Goal: Transaction & Acquisition: Purchase product/service

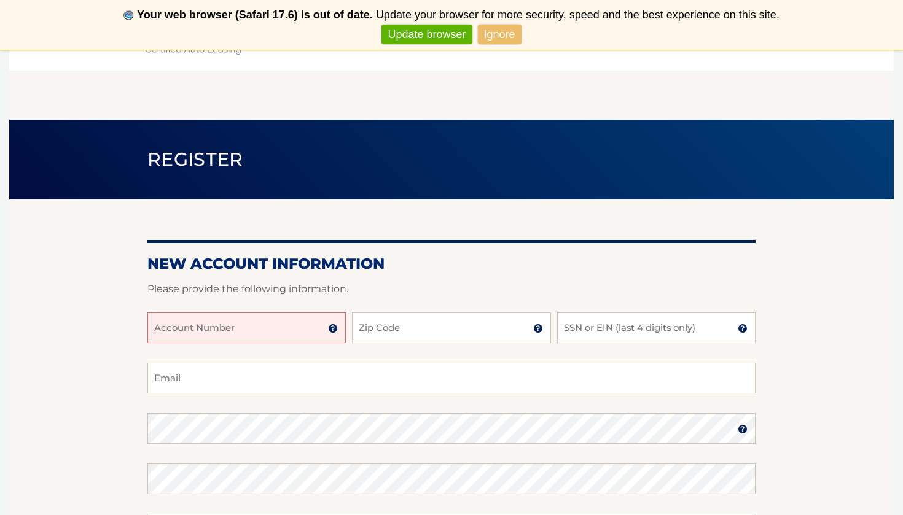
click at [244, 340] on input "Account Number" at bounding box center [246, 328] width 198 height 31
type input "44456012049"
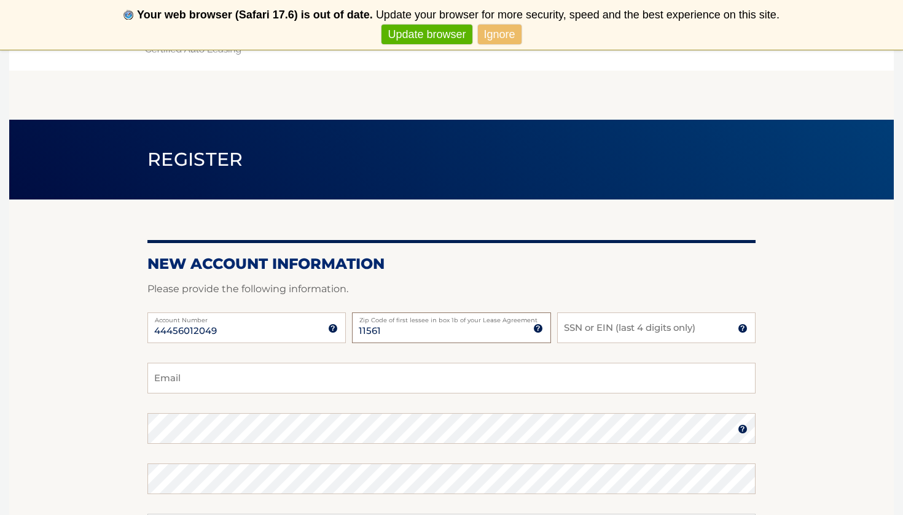
type input "11561"
click at [636, 335] on input "SSN or EIN (last 4 digits only)" at bounding box center [656, 328] width 198 height 31
type input "3589"
type input "farrahbh@yahoo.com"
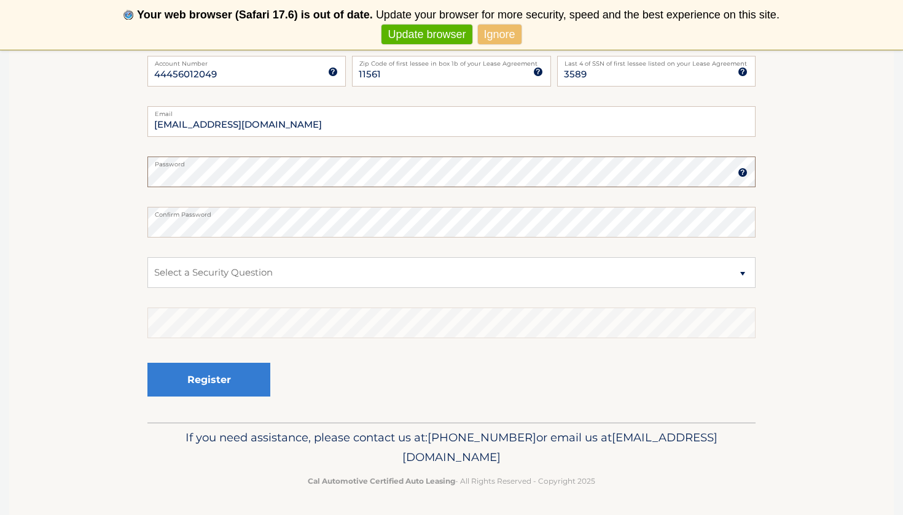
scroll to position [256, 0]
select select "1"
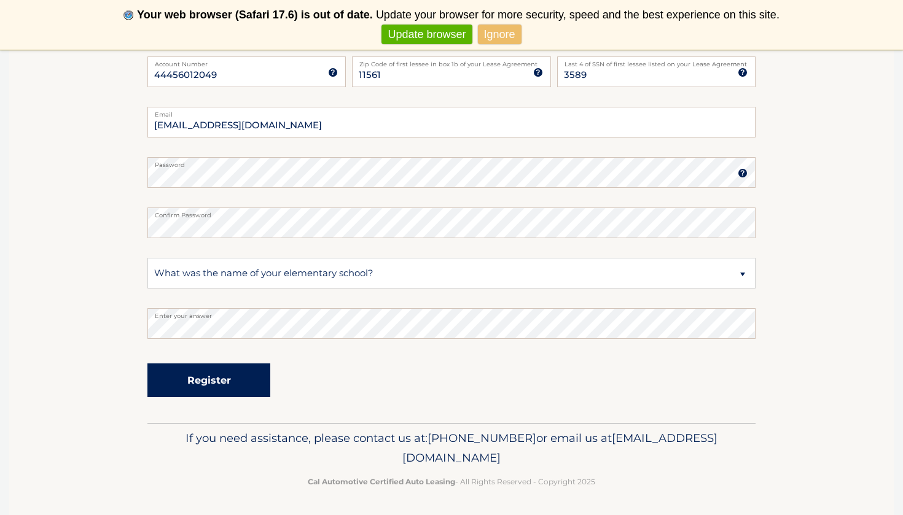
click at [214, 387] on button "Register" at bounding box center [208, 381] width 123 height 34
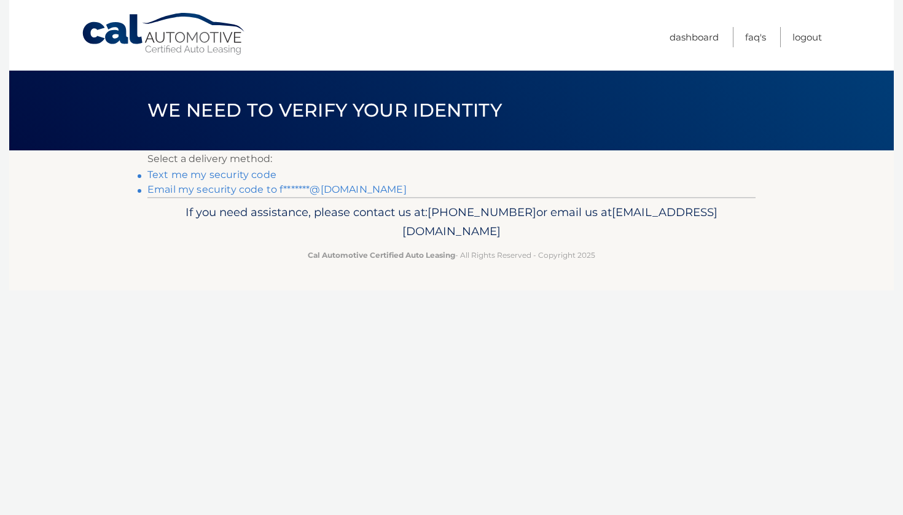
click at [217, 174] on link "Text me my security code" at bounding box center [211, 175] width 129 height 12
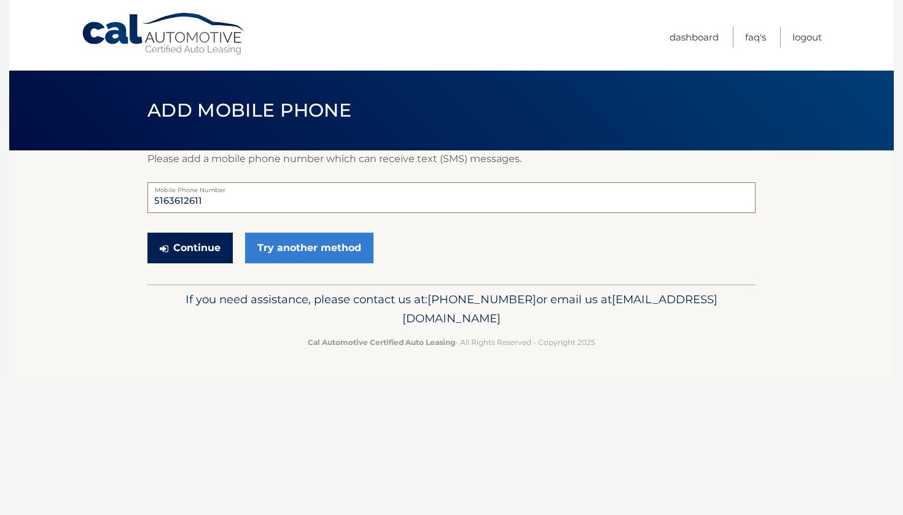
type input "5163612611"
click at [210, 252] on button "Continue" at bounding box center [189, 248] width 85 height 31
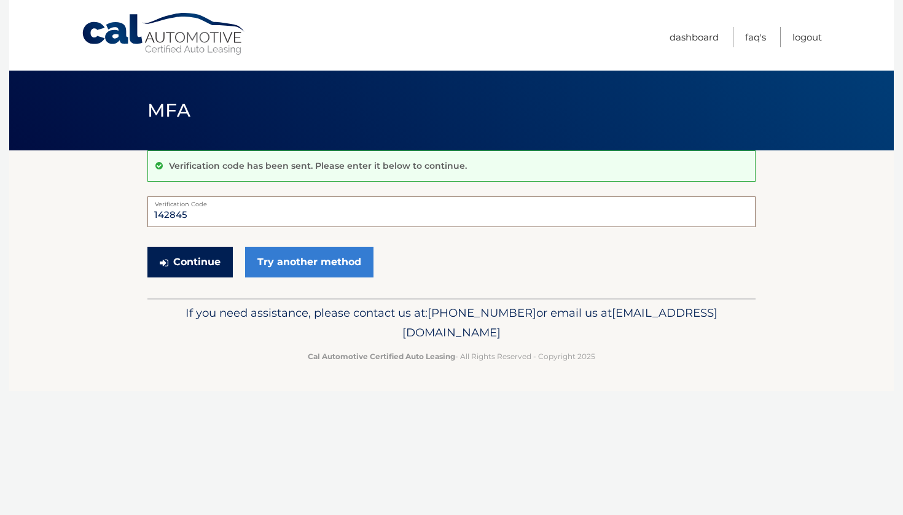
type input "142845"
click at [180, 260] on button "Continue" at bounding box center [189, 262] width 85 height 31
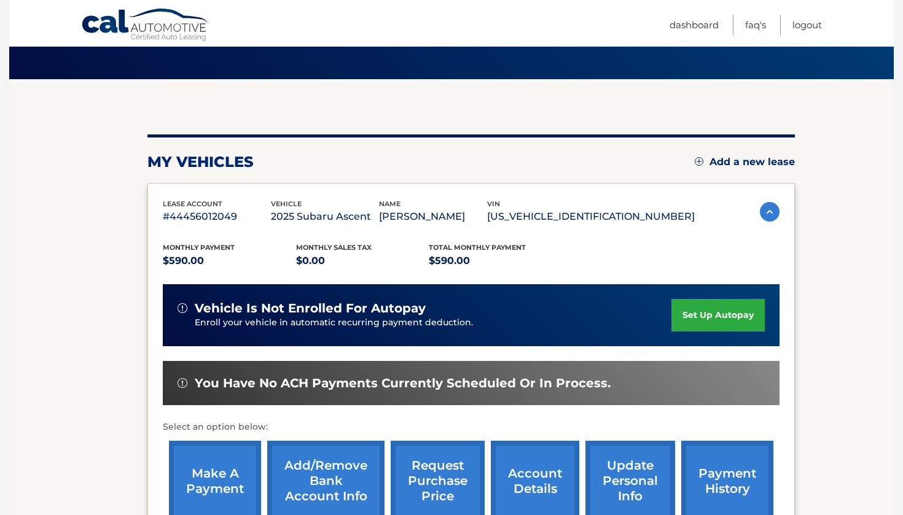
scroll to position [72, 0]
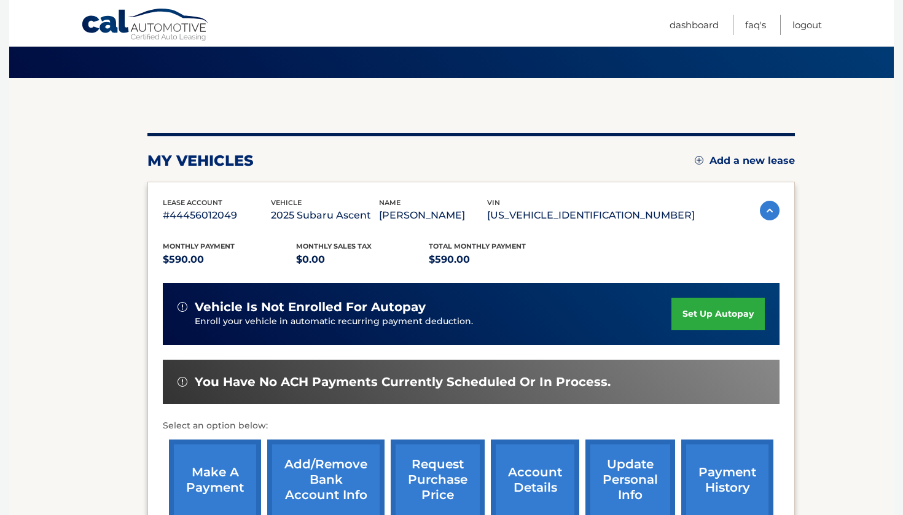
click at [718, 315] on link "set up autopay" at bounding box center [717, 314] width 93 height 33
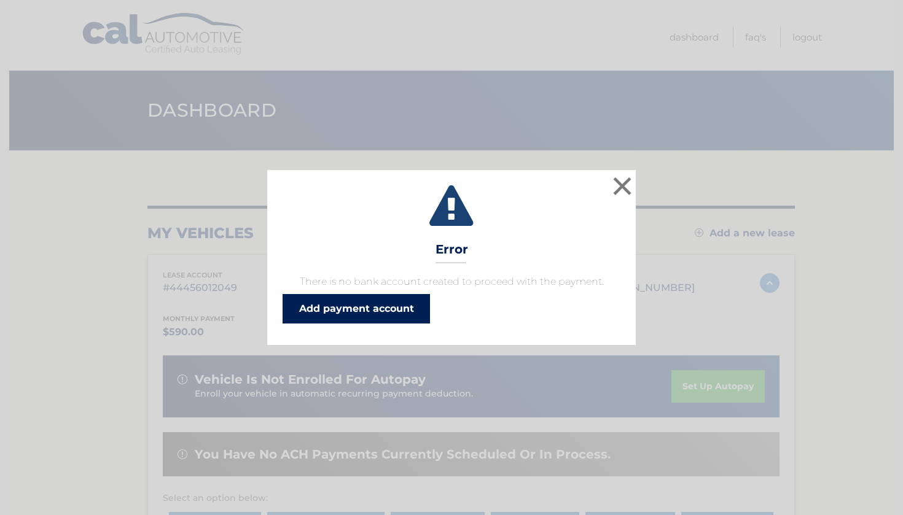
click at [362, 307] on link "Add payment account" at bounding box center [356, 308] width 147 height 29
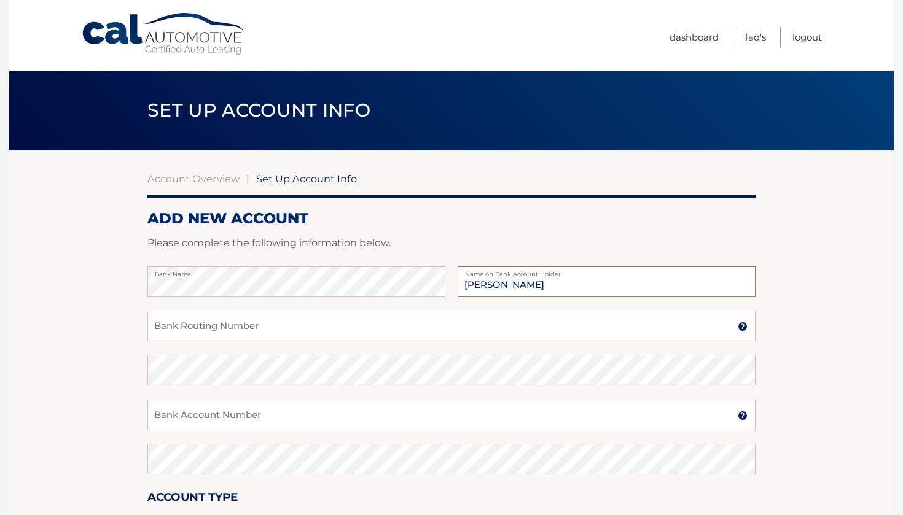
type input "Farrah Horowitz"
click at [178, 319] on input "Bank Routing Number" at bounding box center [451, 326] width 608 height 31
click at [177, 330] on input "02100089" at bounding box center [451, 326] width 608 height 31
type input "021000089"
click at [180, 408] on input "Bank Account Number" at bounding box center [451, 415] width 608 height 31
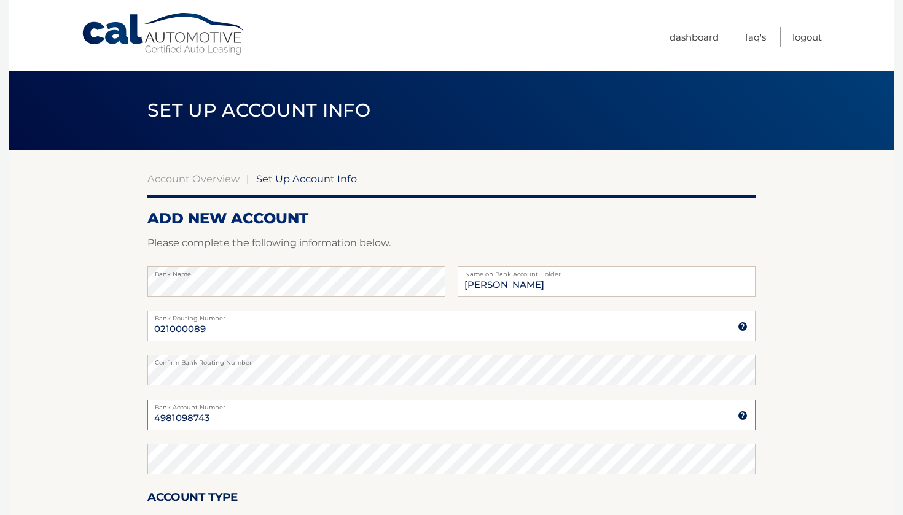
type input "4981098743"
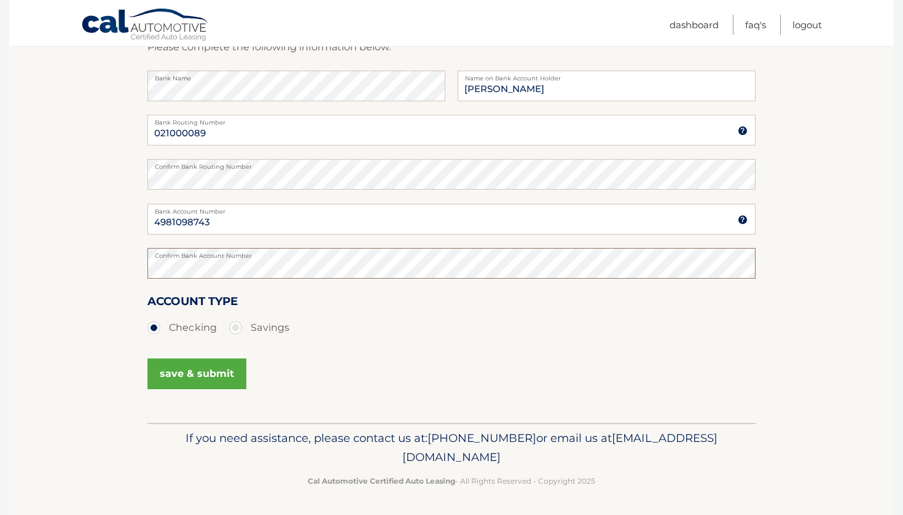
scroll to position [195, 0]
click at [190, 369] on button "save & submit" at bounding box center [196, 374] width 99 height 31
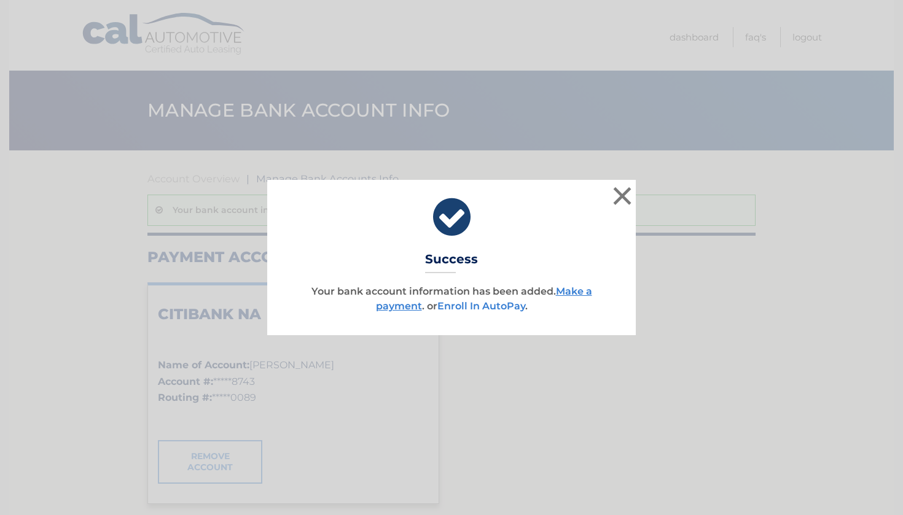
click at [504, 305] on link "Enroll In AutoPay" at bounding box center [481, 306] width 88 height 12
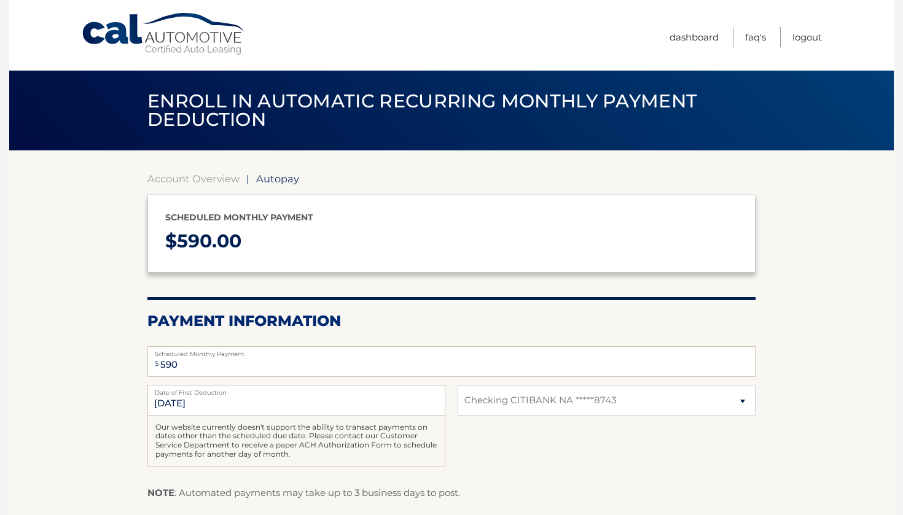
select select "MjM2ODQzZGYtYjM0ZS00MDI0LWE1OGYtNjIyNjc4ZTYxNjJi"
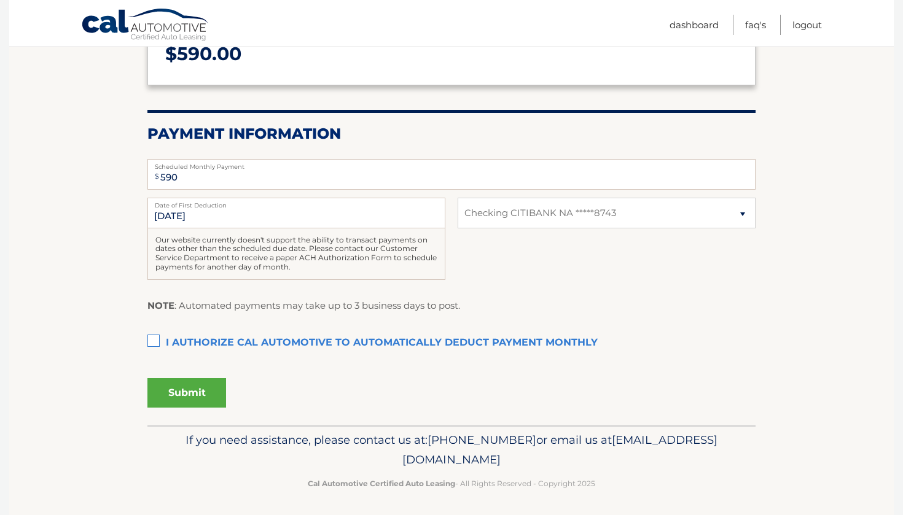
scroll to position [187, 0]
click at [154, 340] on label "I authorize cal automotive to automatically deduct payment monthly This checkbo…" at bounding box center [451, 344] width 608 height 25
click at [0, 0] on input "I authorize cal automotive to automatically deduct payment monthly This checkbo…" at bounding box center [0, 0] width 0 height 0
click at [199, 393] on button "Submit" at bounding box center [186, 393] width 79 height 29
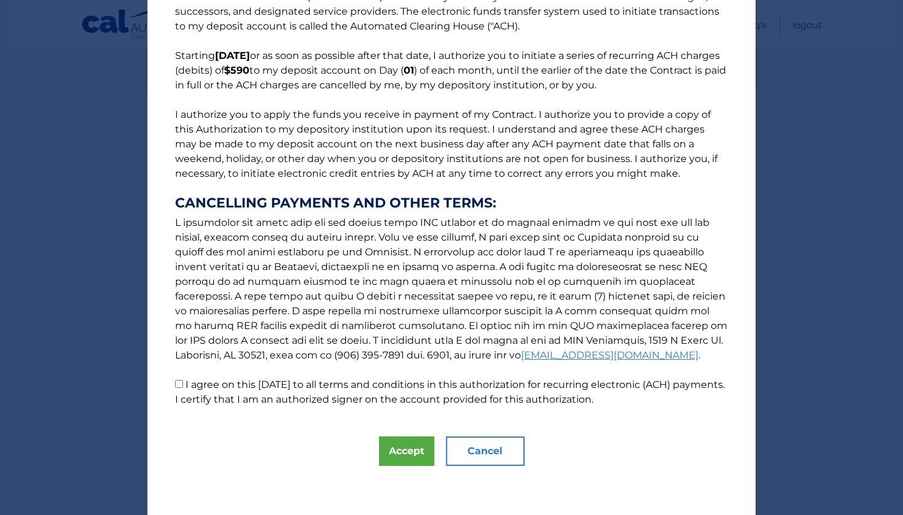
scroll to position [65, 0]
click at [415, 453] on button "Accept" at bounding box center [406, 451] width 55 height 29
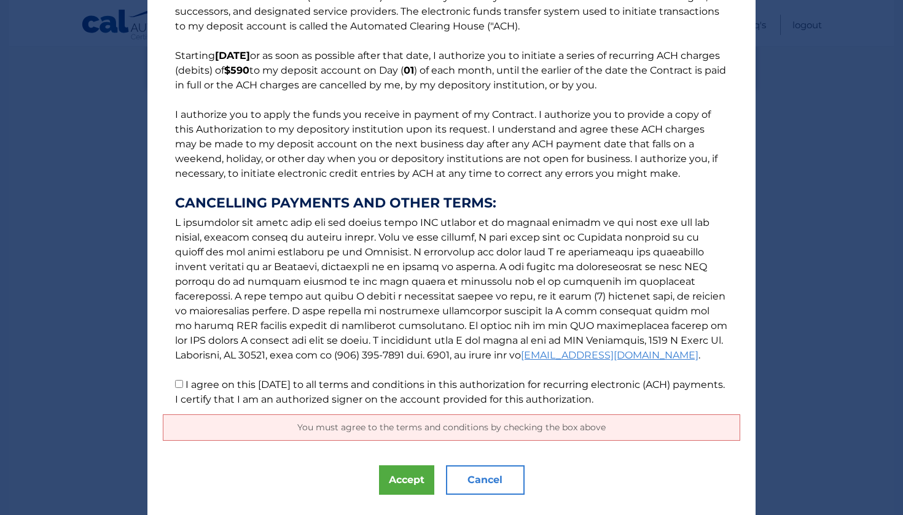
click at [181, 385] on input "I agree on this [DATE] to all terms and conditions in this authorization for re…" at bounding box center [179, 384] width 8 height 8
checkbox input "true"
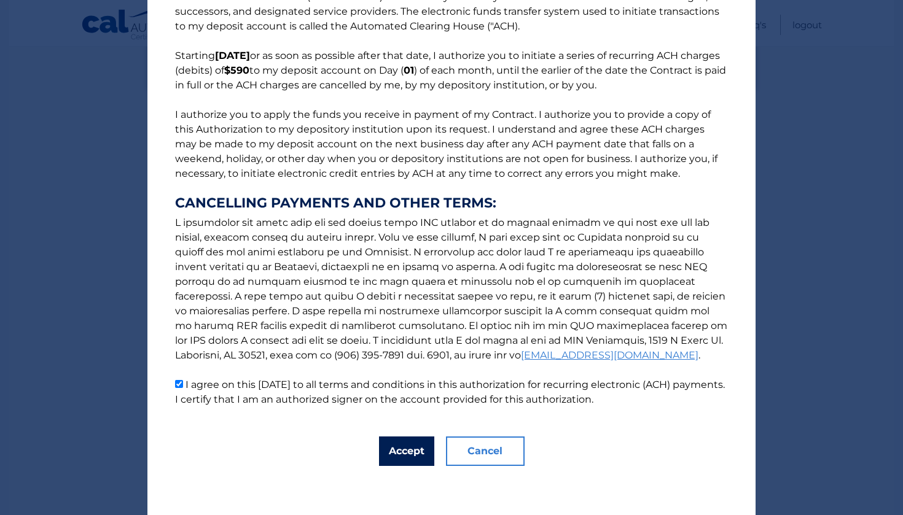
click at [415, 445] on button "Accept" at bounding box center [406, 451] width 55 height 29
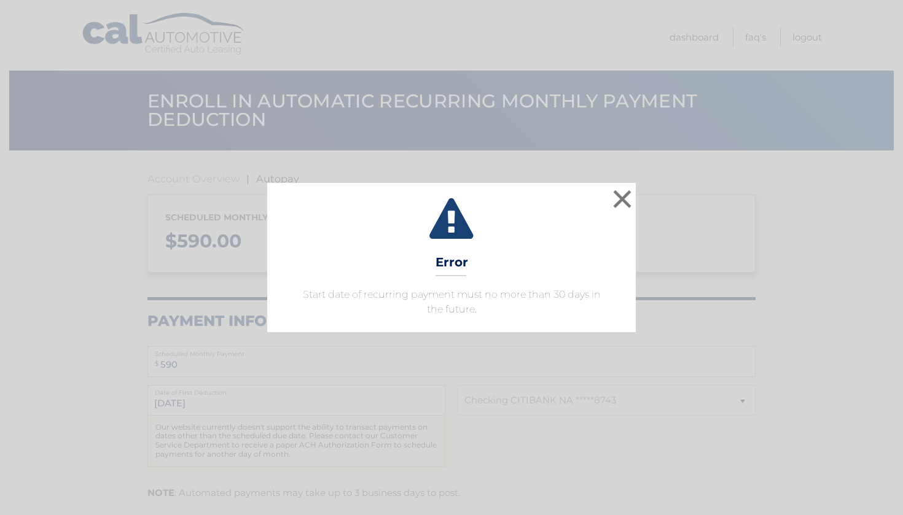
select select "MjM2ODQzZGYtYjM0ZS00MDI0LWE1OGYtNjIyNjc4ZTYxNjJi"
click at [624, 196] on button "×" at bounding box center [622, 199] width 25 height 25
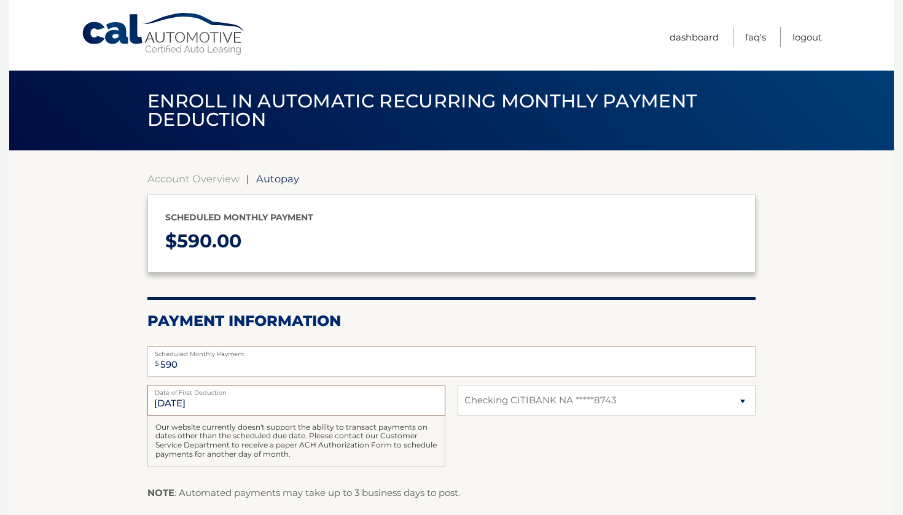
click at [329, 394] on input "11/1/2025" at bounding box center [296, 400] width 298 height 31
click at [219, 405] on input "11/1/2025" at bounding box center [296, 400] width 298 height 31
click at [170, 404] on input "11/1/2025" at bounding box center [296, 400] width 298 height 31
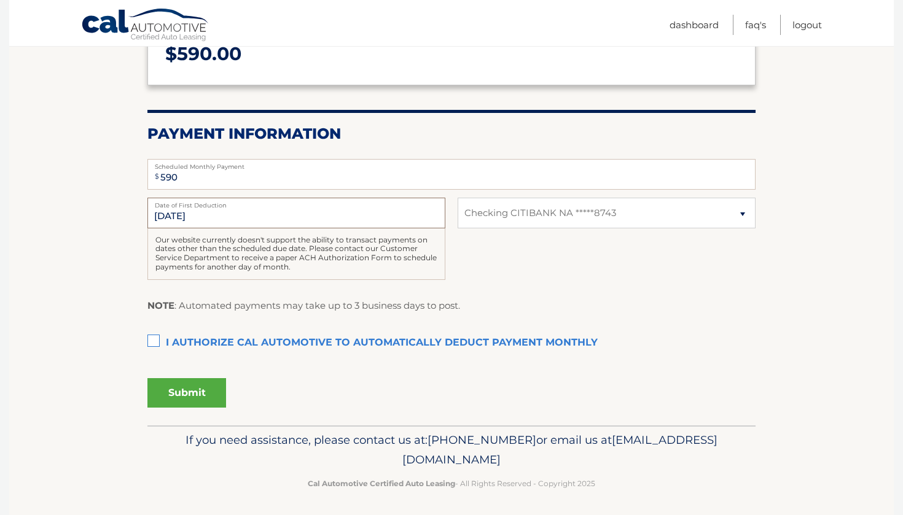
scroll to position [187, 0]
click at [164, 216] on input "11/1/2025" at bounding box center [296, 213] width 298 height 31
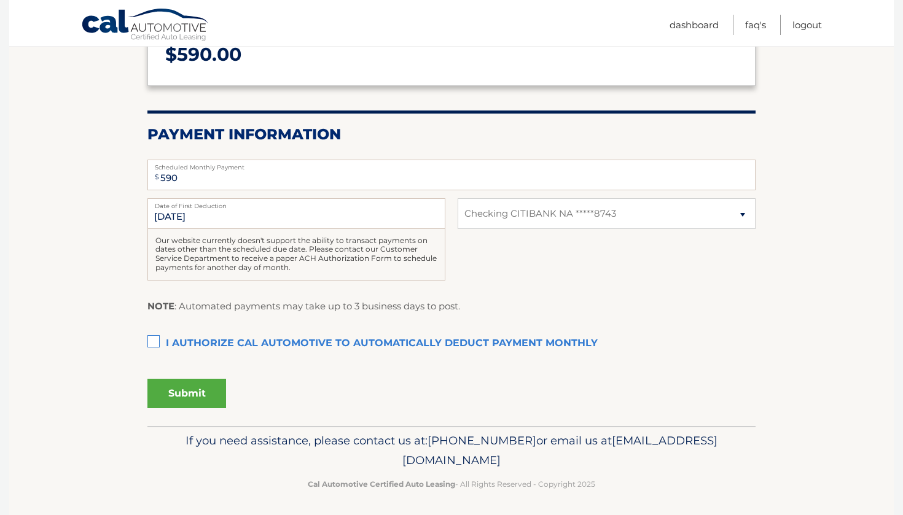
click at [257, 198] on label "Date of First Deduction" at bounding box center [296, 203] width 298 height 10
click at [257, 198] on input "11/1/2025" at bounding box center [296, 213] width 298 height 31
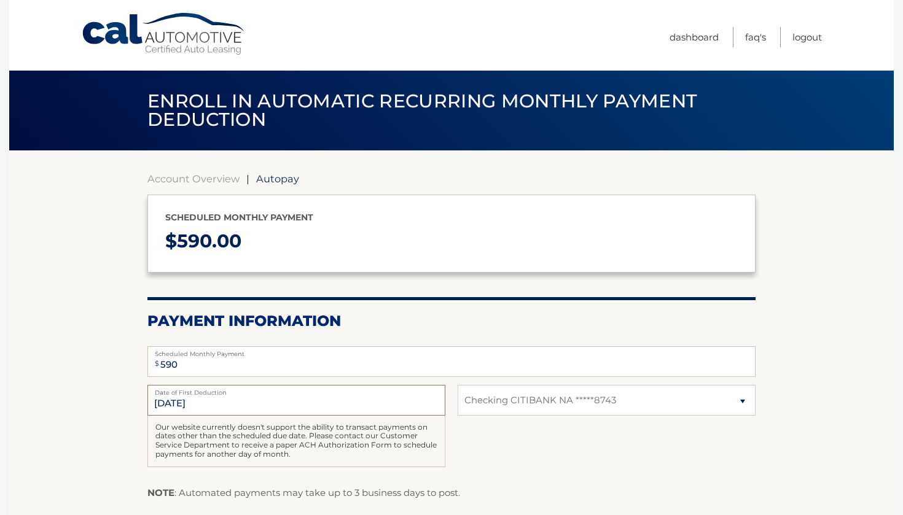
scroll to position [0, 0]
click at [190, 179] on link "Account Overview" at bounding box center [193, 179] width 92 height 12
click at [219, 404] on input "11/1/2025" at bounding box center [296, 400] width 298 height 31
click at [170, 397] on input "11/1/2025" at bounding box center [296, 400] width 298 height 31
click at [160, 401] on input "11/1/2025" at bounding box center [296, 400] width 298 height 31
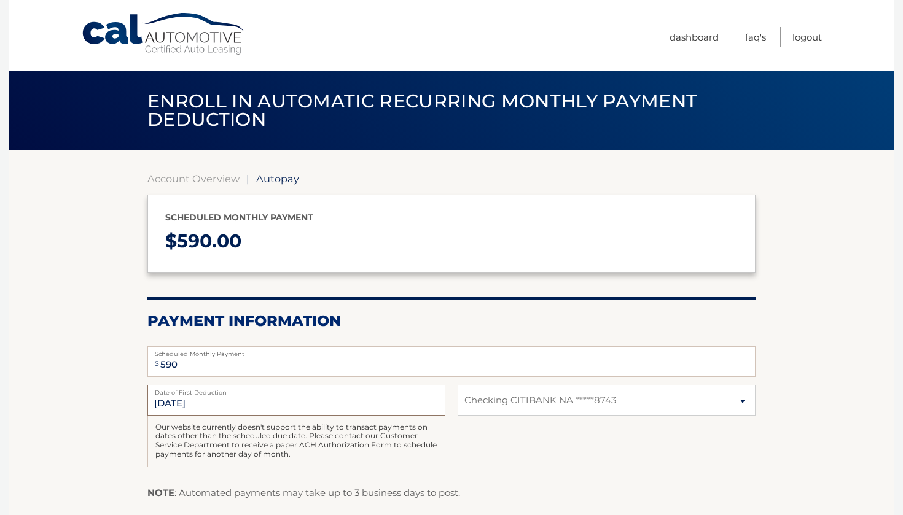
click at [160, 401] on input "11/1/2025" at bounding box center [296, 400] width 298 height 31
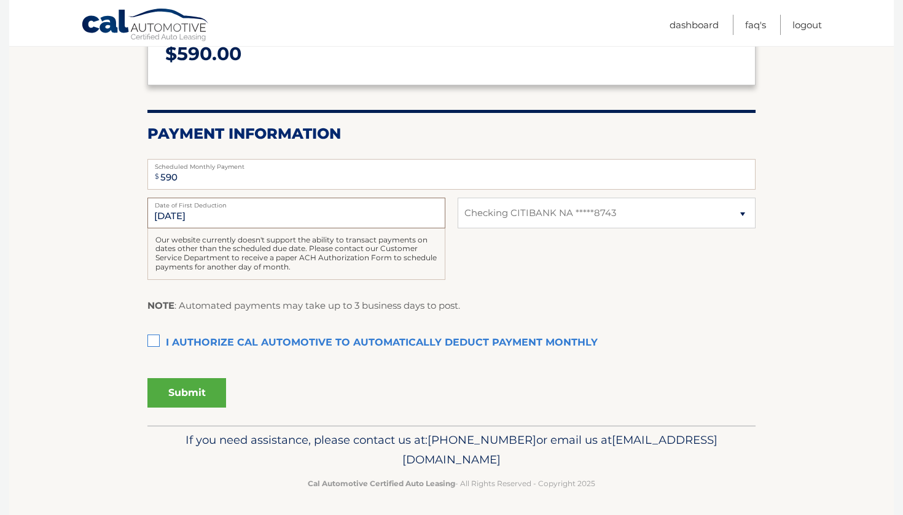
scroll to position [187, 0]
click at [160, 339] on label "I authorize cal automotive to automatically deduct payment monthly This checkbo…" at bounding box center [451, 344] width 608 height 25
click at [0, 0] on input "I authorize cal automotive to automatically deduct payment monthly This checkbo…" at bounding box center [0, 0] width 0 height 0
click at [173, 217] on input "11/1/2025" at bounding box center [296, 213] width 298 height 31
click at [211, 393] on button "Submit" at bounding box center [186, 393] width 79 height 29
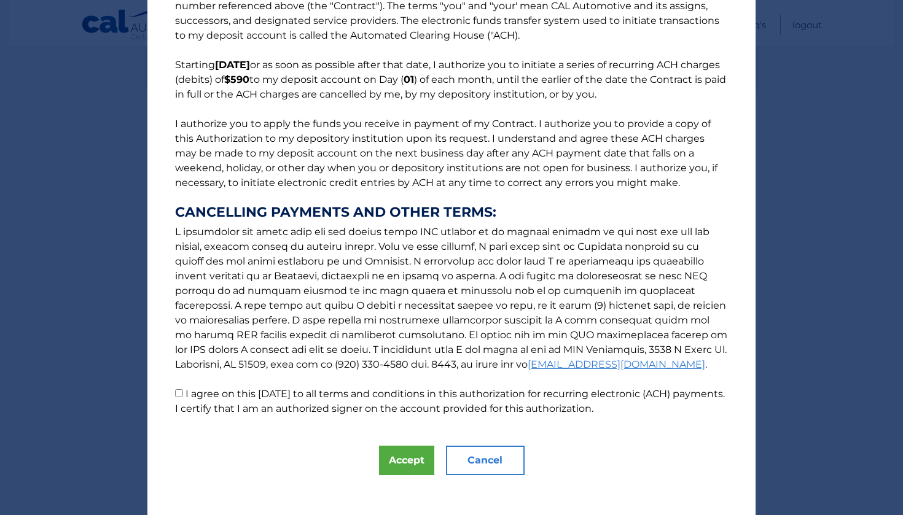
scroll to position [29, 0]
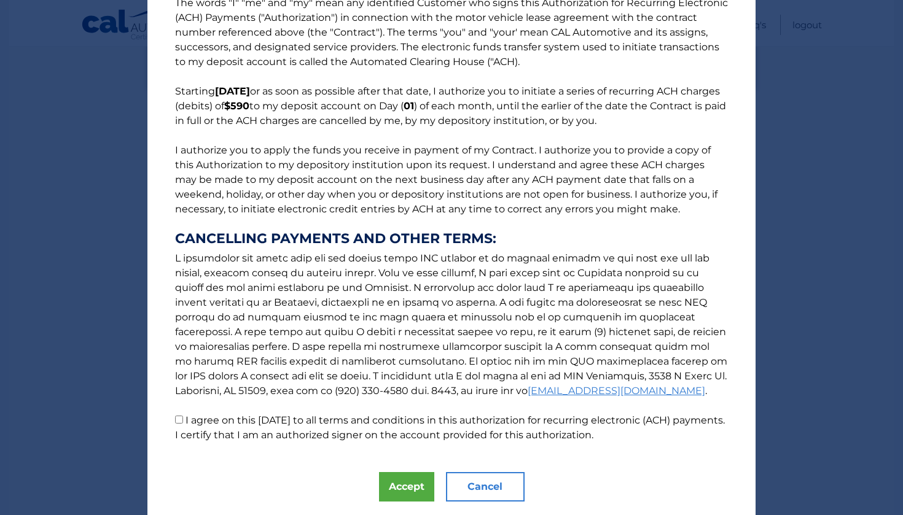
click at [178, 419] on input "I agree on this 10/01/2025 to all terms and conditions in this authorization fo…" at bounding box center [179, 420] width 8 height 8
checkbox input "true"
click at [415, 481] on button "Accept" at bounding box center [406, 486] width 55 height 29
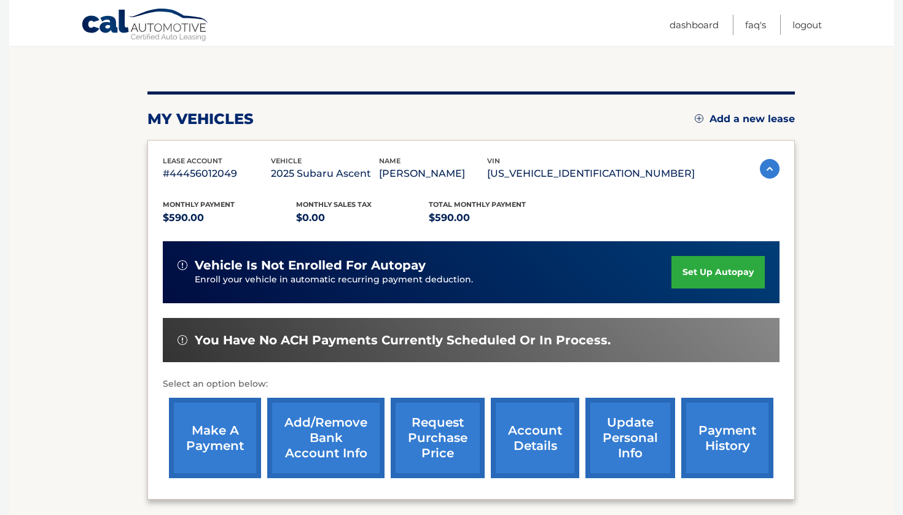
scroll to position [115, 0]
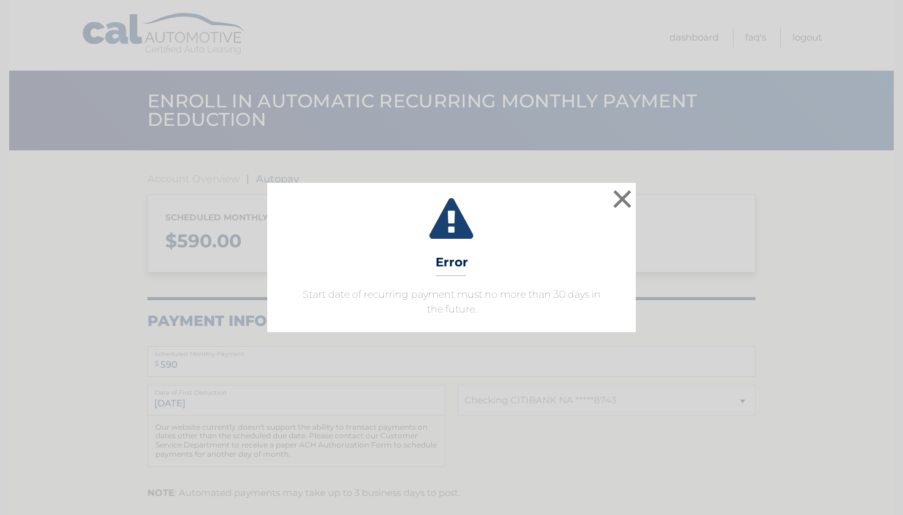
select select "MjM2ODQzZGYtYjM0ZS00MDI0LWE1OGYtNjIyNjc4ZTYxNjJi"
click at [623, 198] on button "×" at bounding box center [622, 199] width 25 height 25
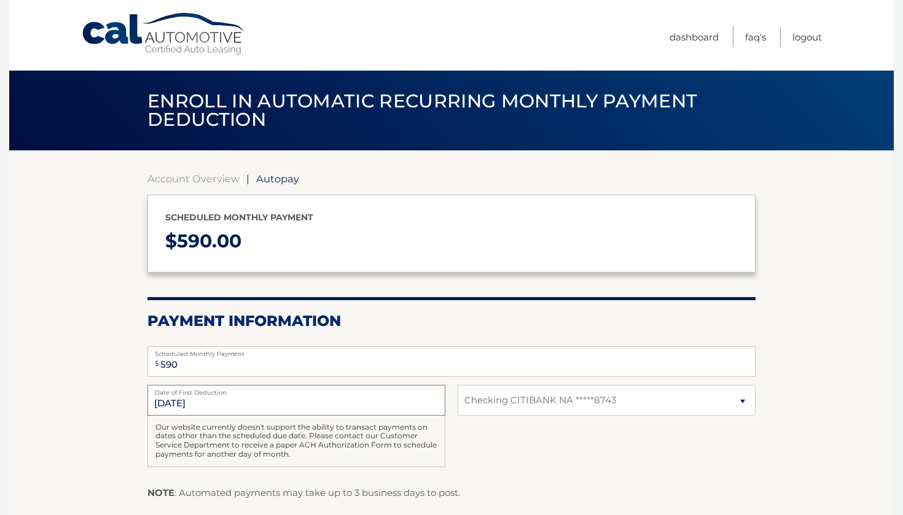
click at [174, 405] on input "[DATE]" at bounding box center [296, 400] width 298 height 31
click at [207, 181] on link "Account Overview" at bounding box center [193, 179] width 92 height 12
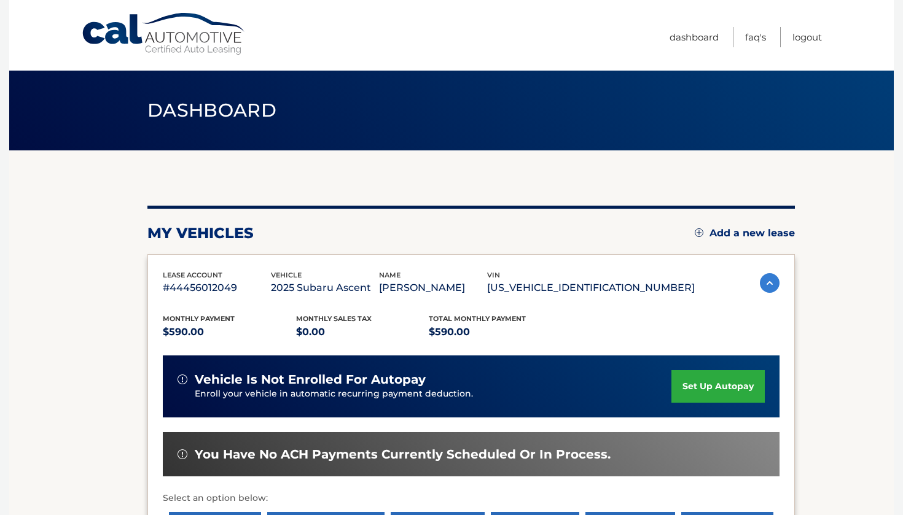
click at [712, 386] on link "set up autopay" at bounding box center [717, 386] width 93 height 33
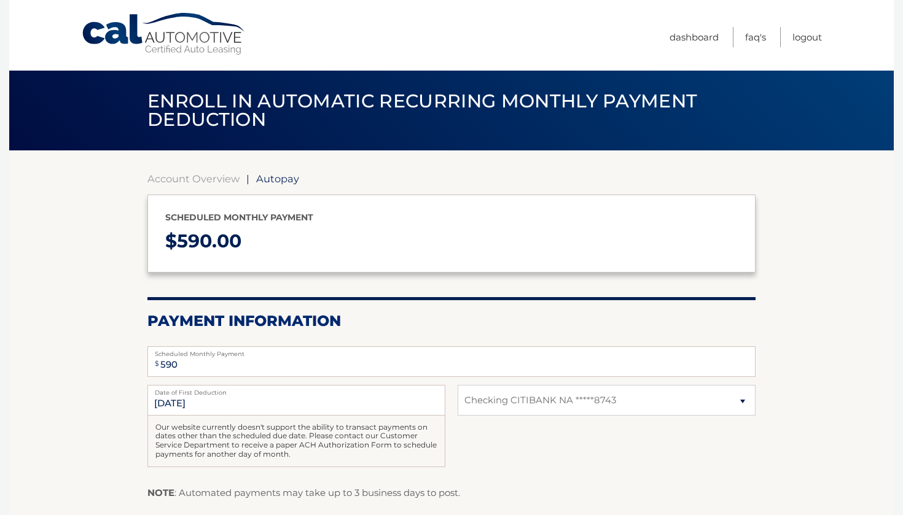
select select "MjM2ODQzZGYtYjM0ZS00MDI0LWE1OGYtNjIyNjc4ZTYxNjJi"
click at [168, 407] on input "[DATE]" at bounding box center [296, 400] width 298 height 31
click at [174, 401] on input "[DATE]" at bounding box center [296, 400] width 298 height 31
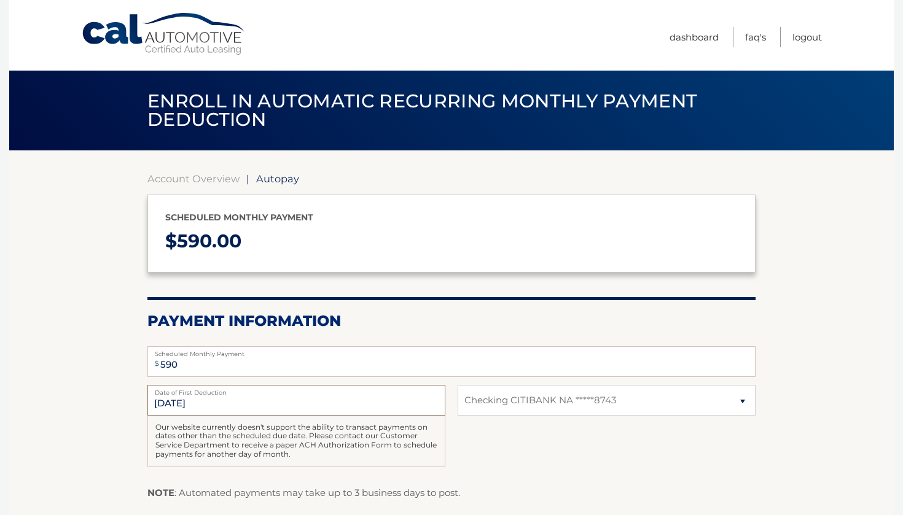
click at [174, 401] on input "[DATE]" at bounding box center [296, 400] width 298 height 31
click at [174, 401] on input "11/1/2025" at bounding box center [296, 400] width 298 height 31
click at [182, 176] on link "Account Overview" at bounding box center [193, 179] width 92 height 12
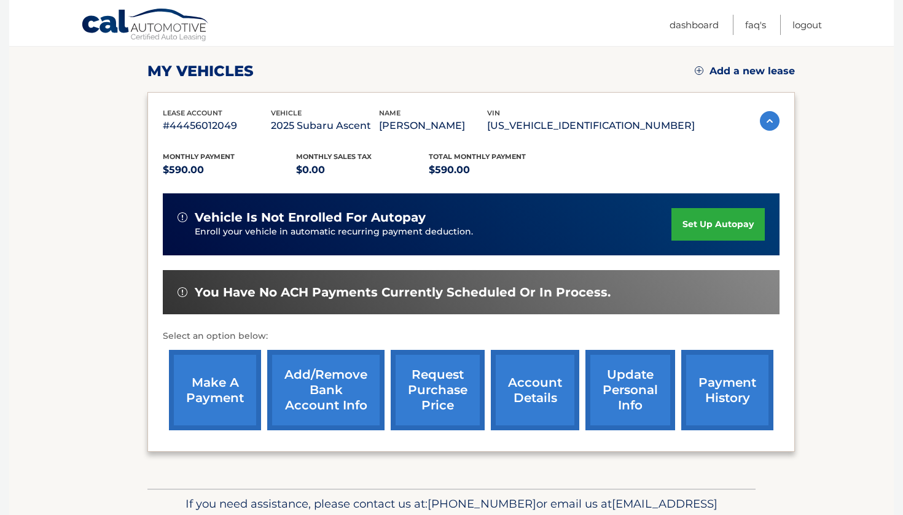
scroll to position [165, 0]
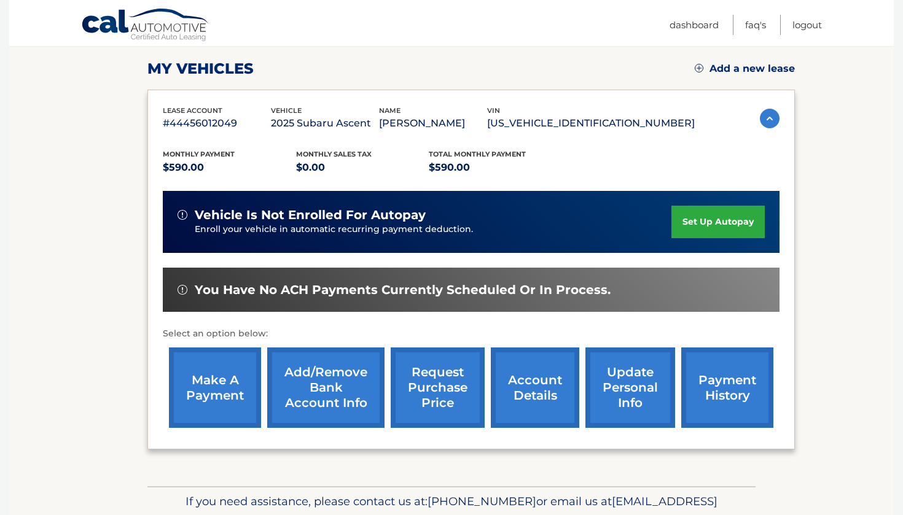
click at [202, 397] on link "make a payment" at bounding box center [215, 388] width 92 height 80
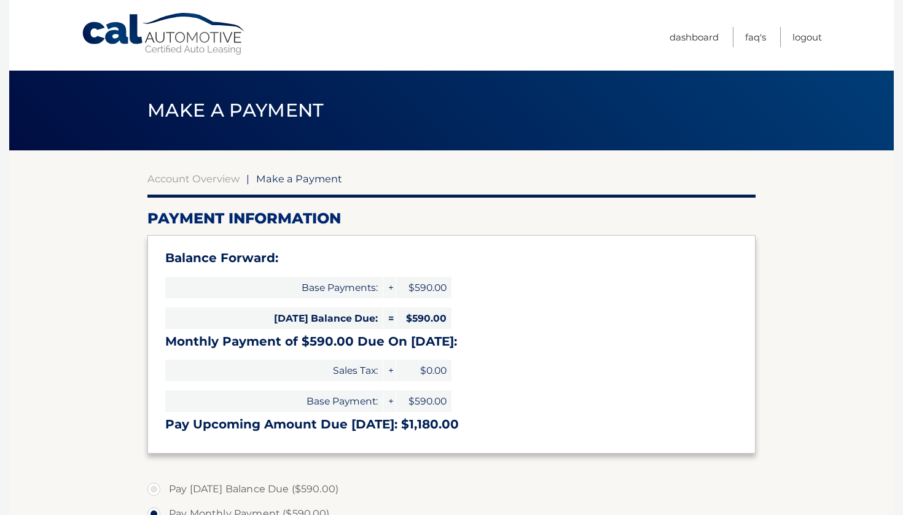
select select "MjM2ODQzZGYtYjM0ZS00MDI0LWE1OGYtNjIyNjc4ZTYxNjJi"
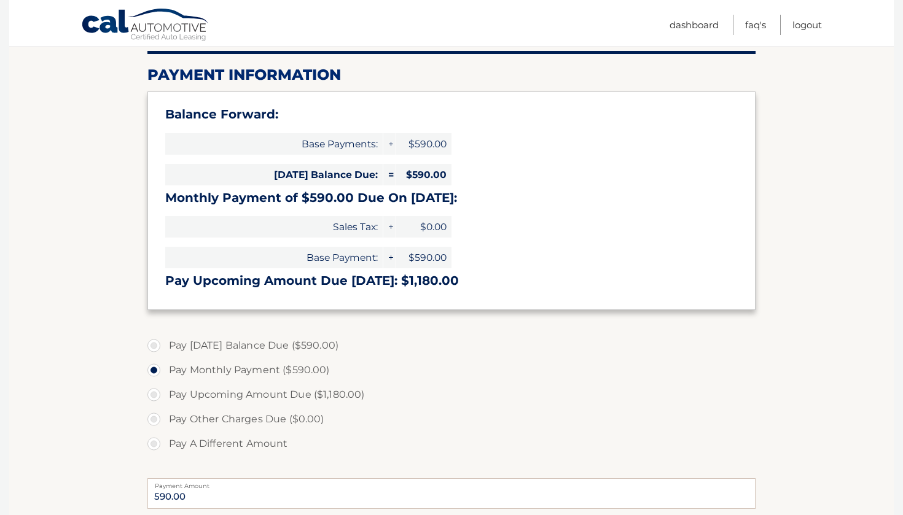
scroll to position [144, 0]
click at [154, 343] on label "Pay [DATE] Balance Due ($590.00)" at bounding box center [451, 346] width 608 height 25
click at [154, 343] on input "Pay [DATE] Balance Due ($590.00)" at bounding box center [158, 344] width 12 height 20
radio input "true"
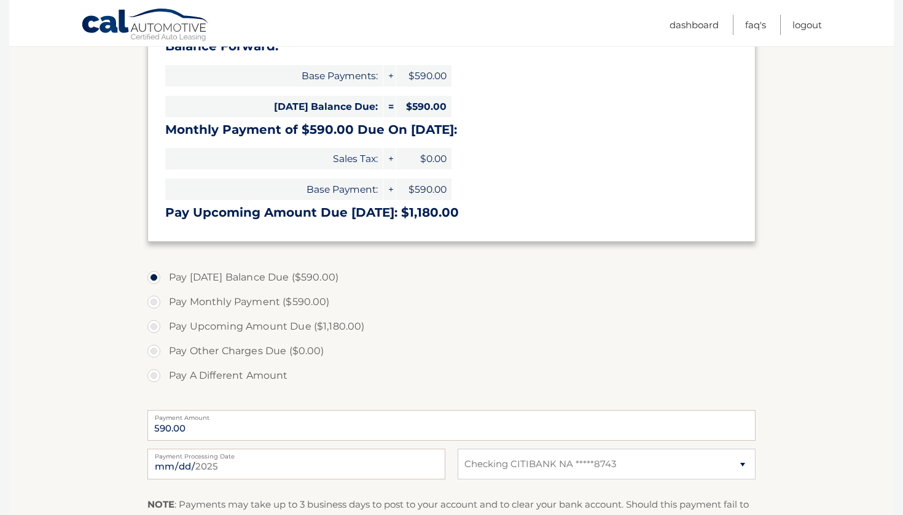
scroll to position [214, 0]
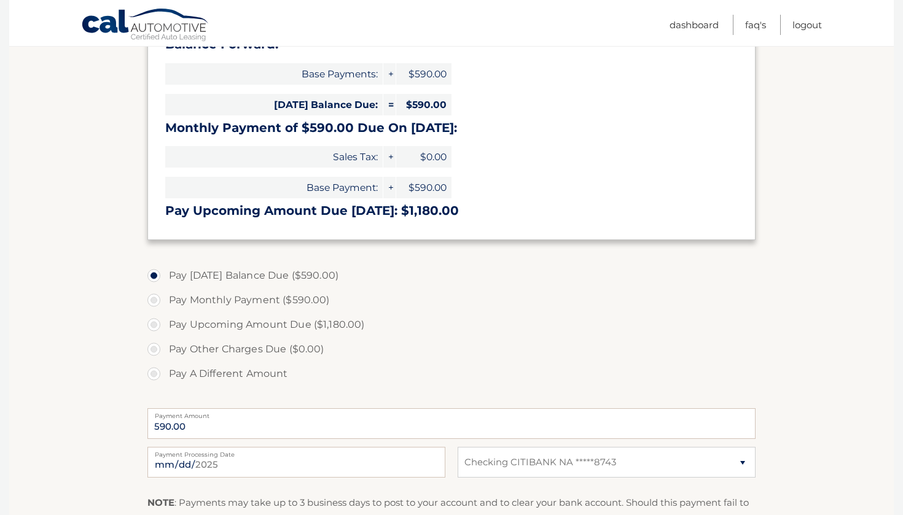
click at [155, 296] on label "Pay Monthly Payment ($590.00)" at bounding box center [451, 300] width 608 height 25
click at [155, 296] on input "Pay Monthly Payment ($590.00)" at bounding box center [158, 298] width 12 height 20
radio input "true"
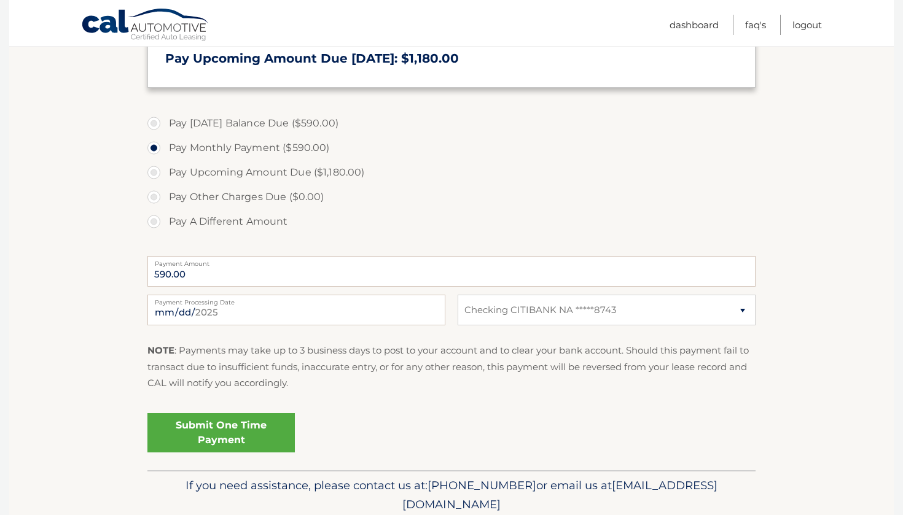
scroll to position [367, 0]
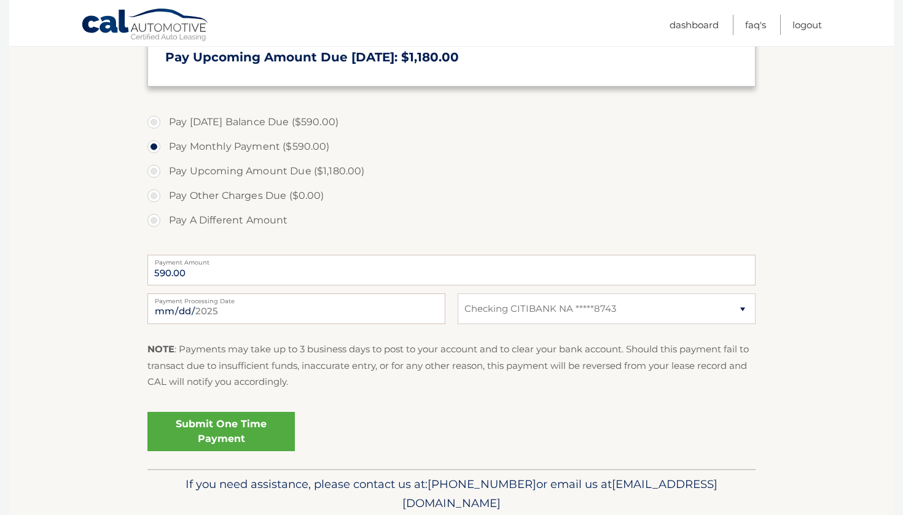
click at [225, 430] on link "Submit One Time Payment" at bounding box center [220, 431] width 147 height 39
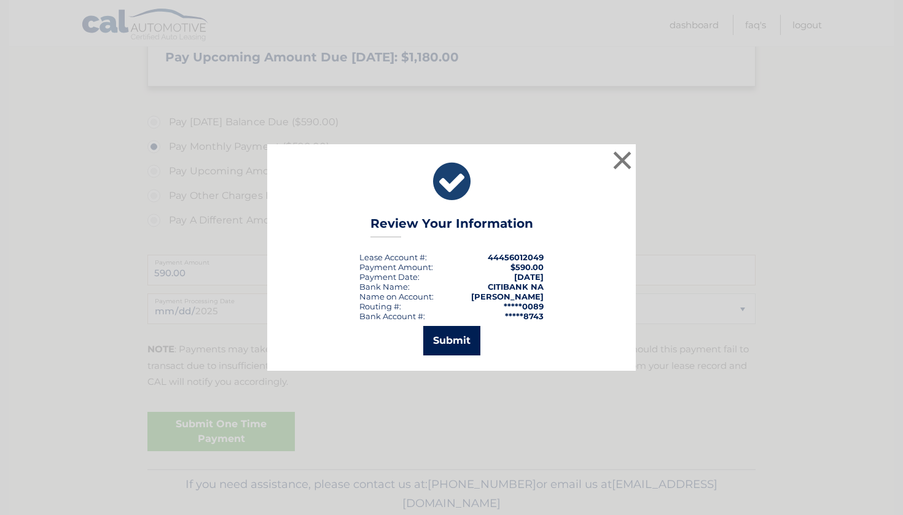
click at [452, 339] on button "Submit" at bounding box center [451, 340] width 57 height 29
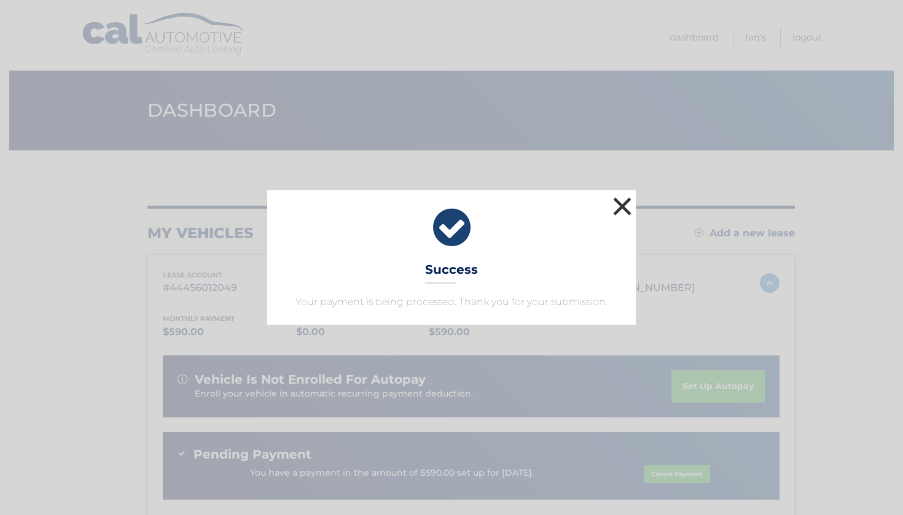
click at [622, 200] on button "×" at bounding box center [622, 206] width 25 height 25
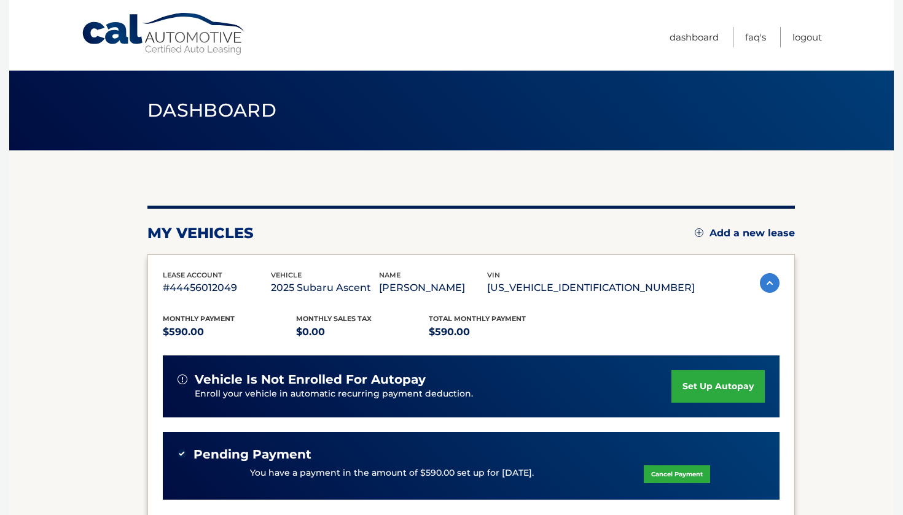
click at [719, 379] on link "set up autopay" at bounding box center [717, 386] width 93 height 33
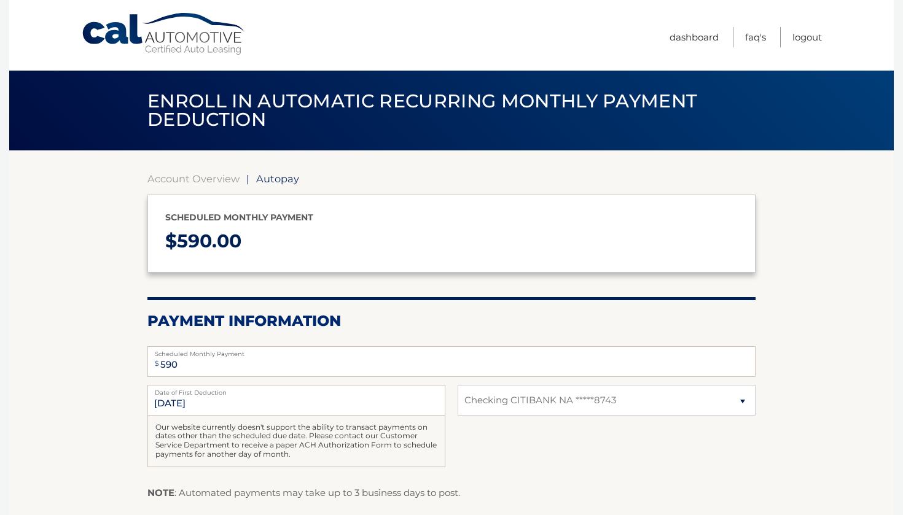
select select "MjM2ODQzZGYtYjM0ZS00MDI0LWE1OGYtNjIyNjc4ZTYxNjJi"
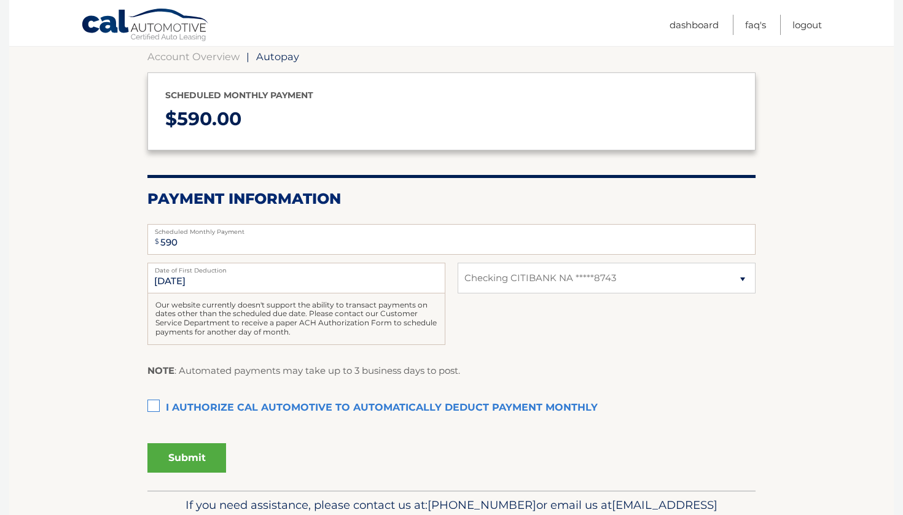
scroll to position [137, 0]
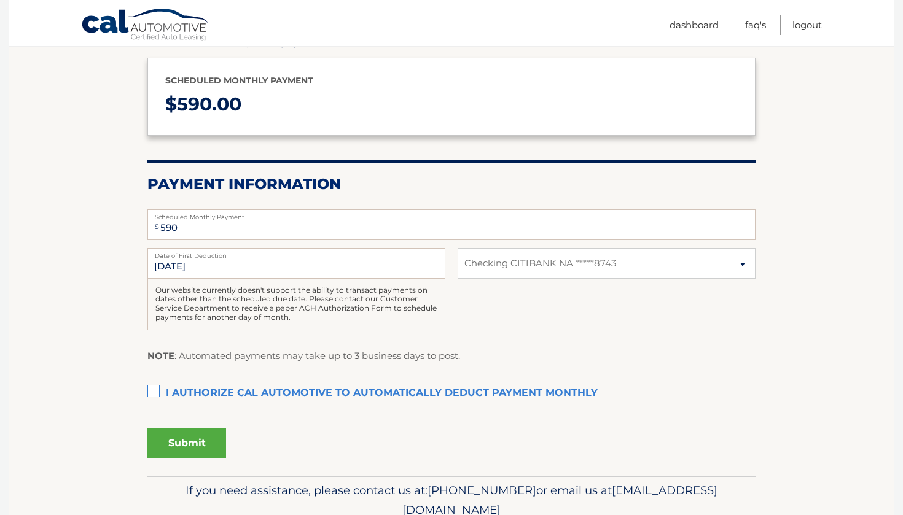
click at [156, 390] on label "I authorize cal automotive to automatically deduct payment monthly This checkbo…" at bounding box center [451, 394] width 608 height 25
click at [0, 0] on input "I authorize cal automotive to automatically deduct payment monthly This checkbo…" at bounding box center [0, 0] width 0 height 0
click at [194, 437] on button "Submit" at bounding box center [186, 443] width 79 height 29
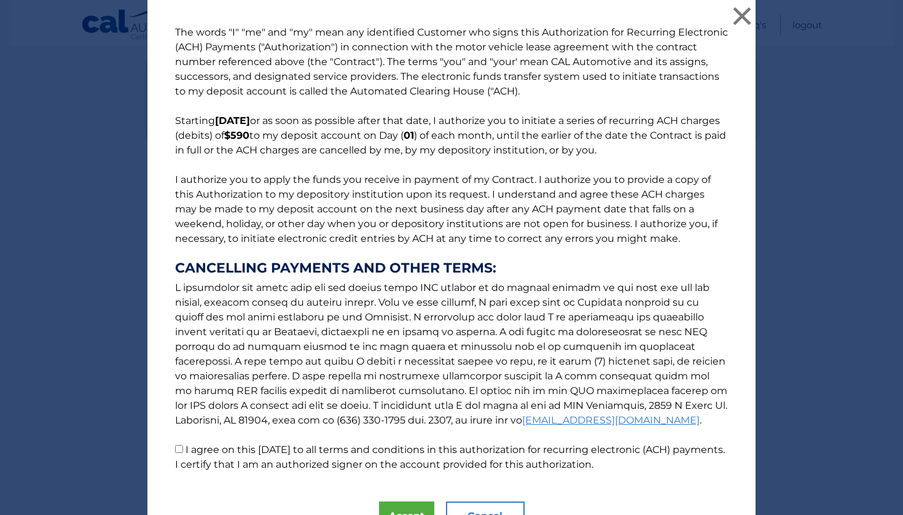
click at [182, 447] on p "The words "I" "me" and "my" mean any identified Customer who signs this Authori…" at bounding box center [451, 248] width 577 height 447
click at [178, 450] on input "I agree on this [DATE] to all terms and conditions in this authorization for re…" at bounding box center [179, 449] width 8 height 8
checkbox input "true"
click at [417, 507] on button "Accept" at bounding box center [406, 516] width 55 height 29
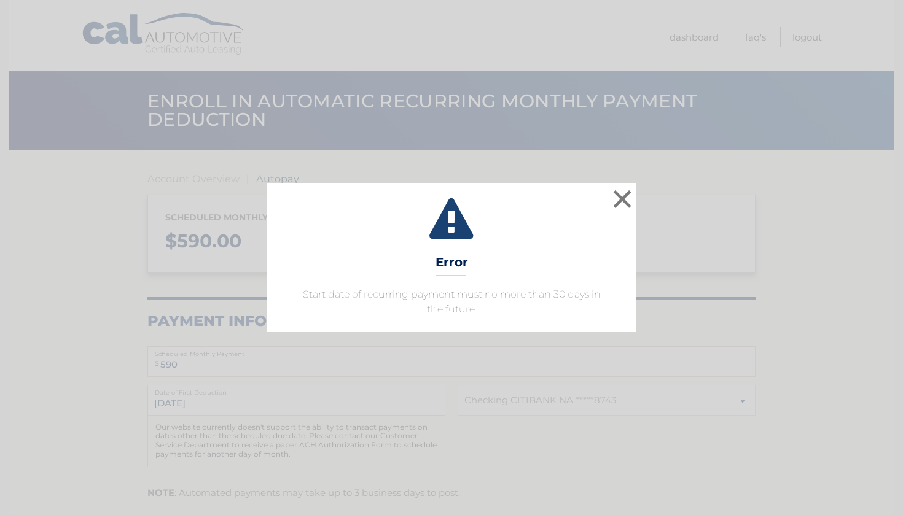
select select "MjM2ODQzZGYtYjM0ZS00MDI0LWE1OGYtNjIyNjc4ZTYxNjJi"
click at [623, 199] on button "×" at bounding box center [622, 199] width 25 height 25
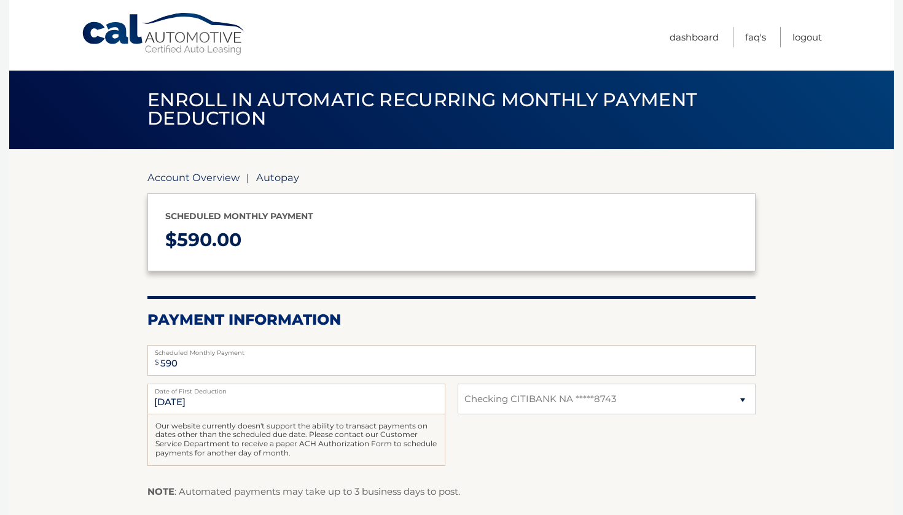
click at [206, 181] on link "Account Overview" at bounding box center [193, 177] width 92 height 12
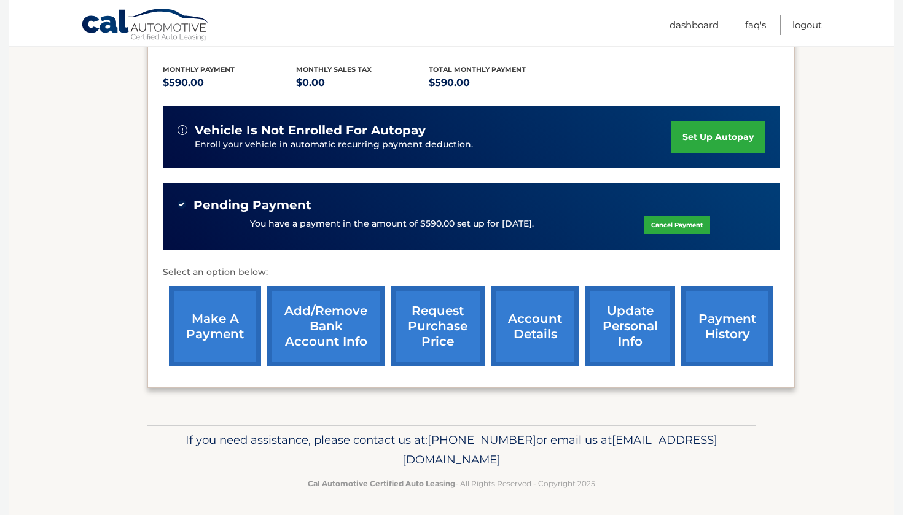
scroll to position [249, 0]
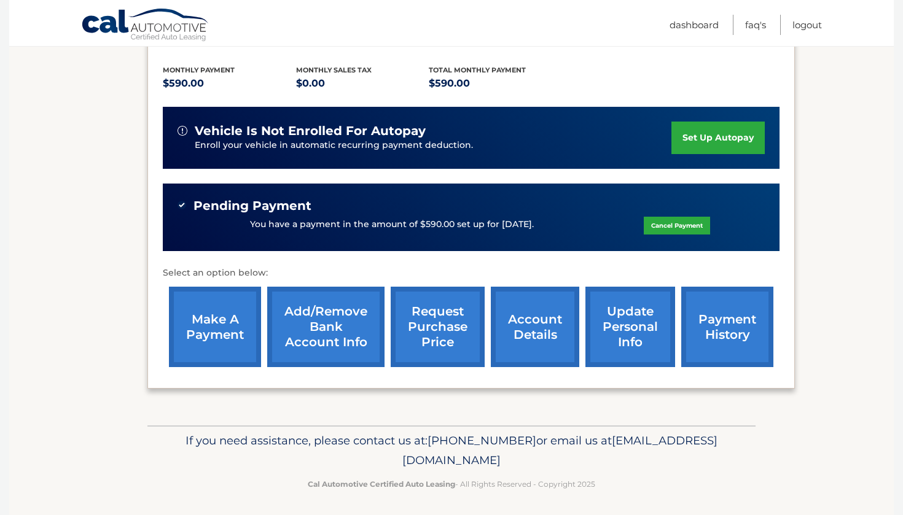
click at [214, 324] on link "make a payment" at bounding box center [215, 327] width 92 height 80
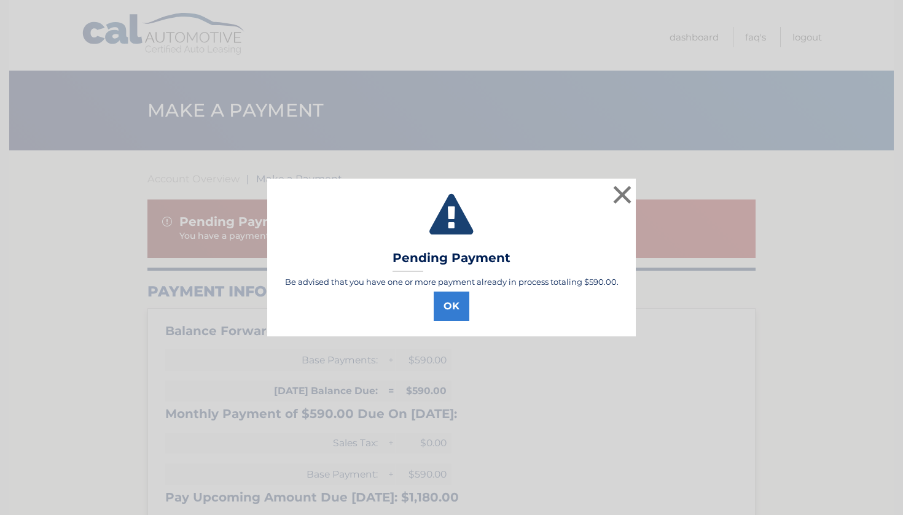
select select "MjM2ODQzZGYtYjM0ZS00MDI0LWE1OGYtNjIyNjc4ZTYxNjJi"
click at [452, 303] on button "OK" at bounding box center [452, 306] width 36 height 29
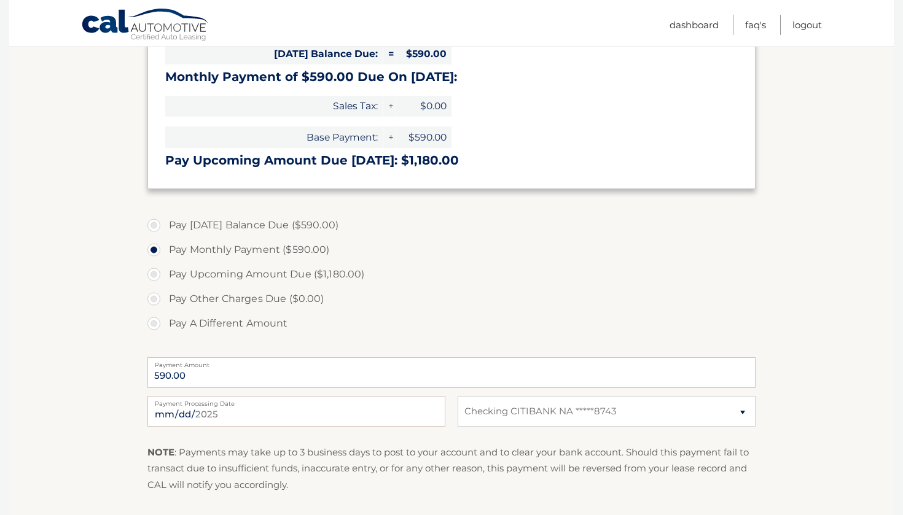
scroll to position [339, 0]
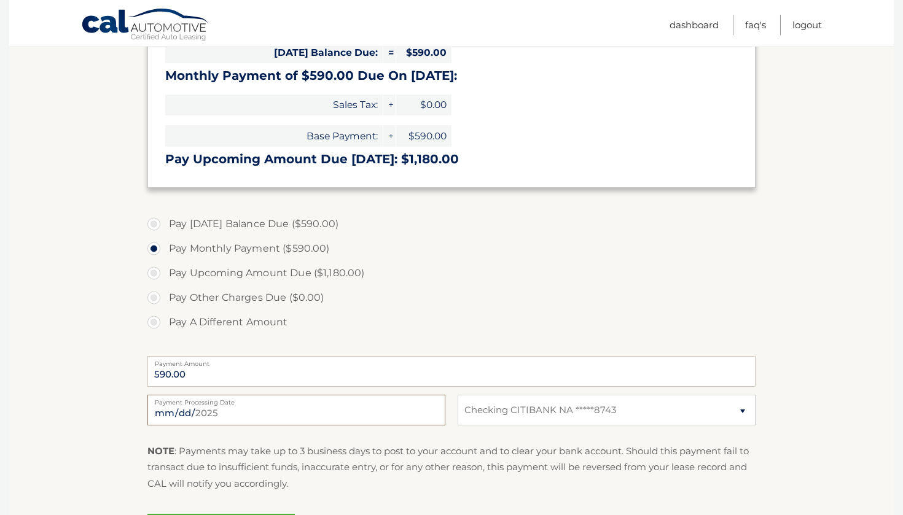
click at [166, 412] on input "2025-10-01" at bounding box center [296, 410] width 298 height 31
type input "2025-11-01"
click at [322, 361] on label "Payment Amount" at bounding box center [451, 361] width 608 height 10
click at [322, 361] on input "590.00" at bounding box center [451, 371] width 608 height 31
click at [475, 280] on label "Pay Upcoming Amount Due ($1,180.00)" at bounding box center [451, 273] width 608 height 25
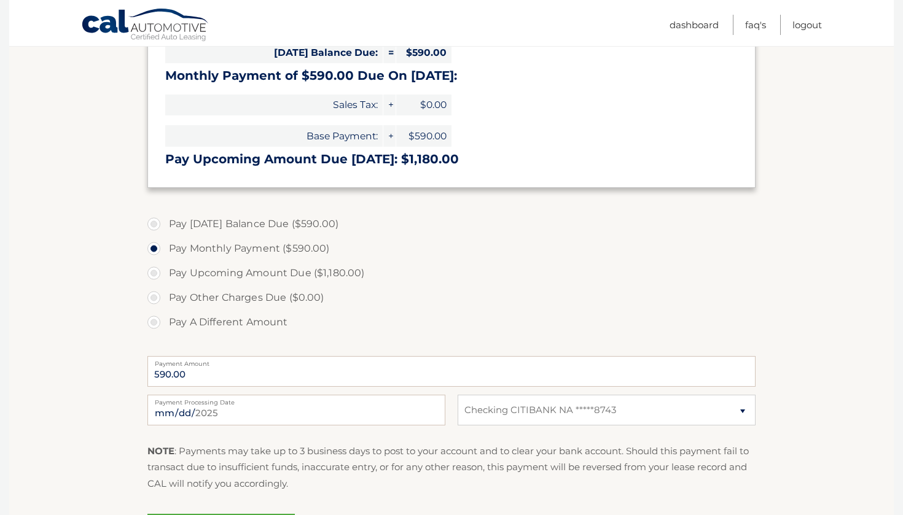
click at [165, 280] on input "Pay Upcoming Amount Due ($1,180.00)" at bounding box center [158, 271] width 12 height 20
radio input "true"
type input "1180.00"
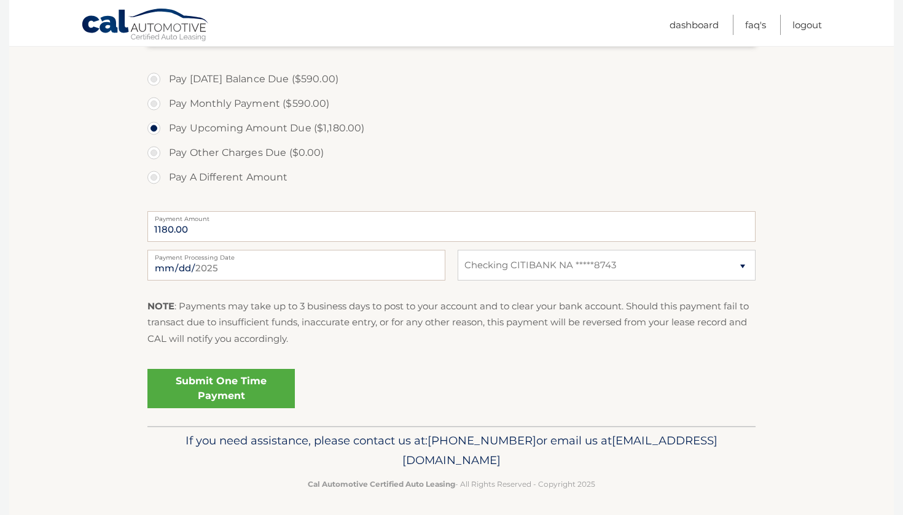
scroll to position [483, 0]
click at [155, 104] on label "Pay Monthly Payment ($590.00)" at bounding box center [451, 104] width 608 height 25
click at [155, 104] on input "Pay Monthly Payment ($590.00)" at bounding box center [158, 102] width 12 height 20
radio input "true"
type input "590.00"
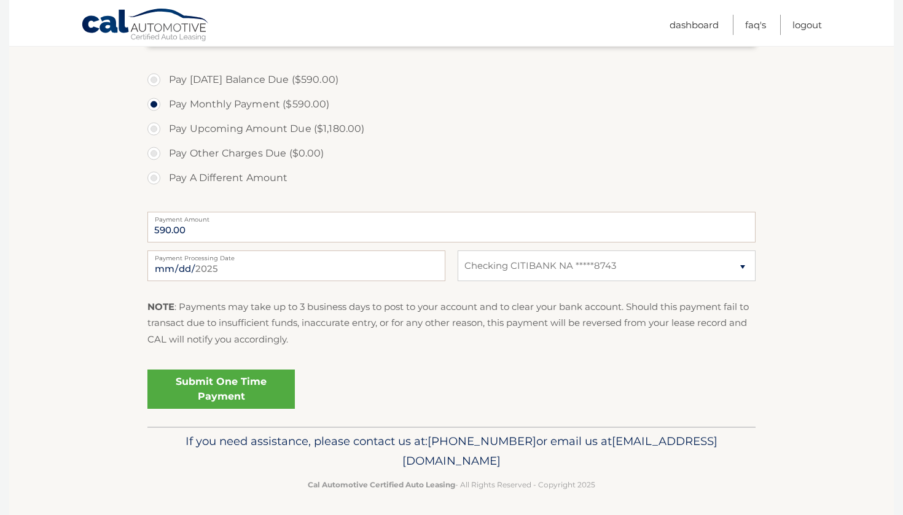
click at [220, 382] on link "Submit One Time Payment" at bounding box center [220, 389] width 147 height 39
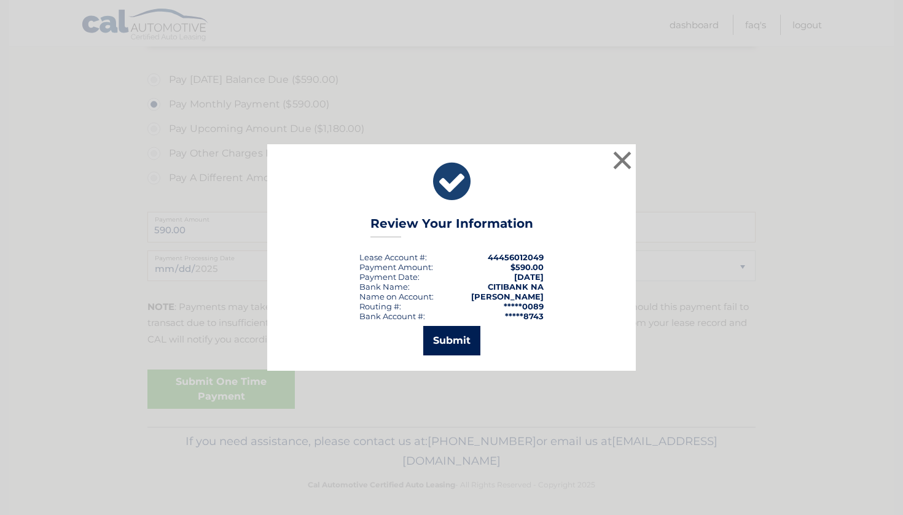
click at [463, 335] on button "Submit" at bounding box center [451, 340] width 57 height 29
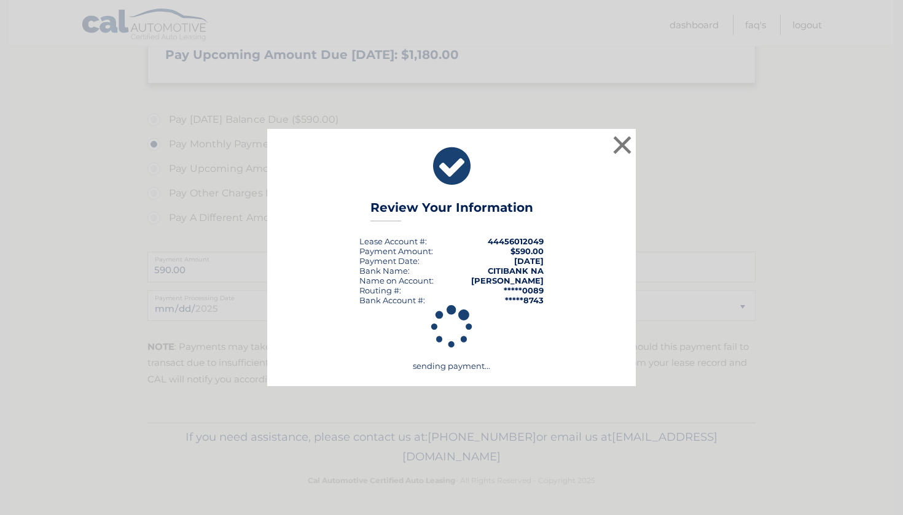
scroll to position [439, 0]
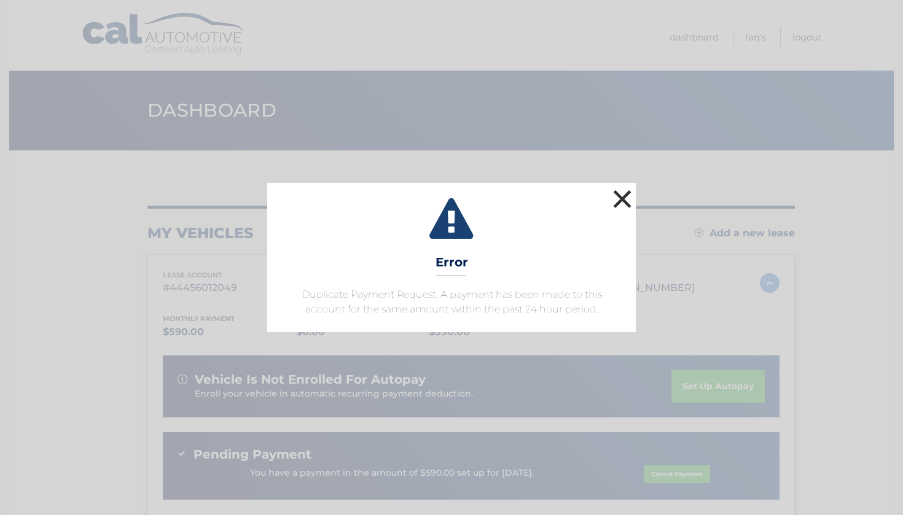
click at [624, 191] on button "×" at bounding box center [622, 199] width 25 height 25
